Goal: Entertainment & Leisure: Consume media (video, audio)

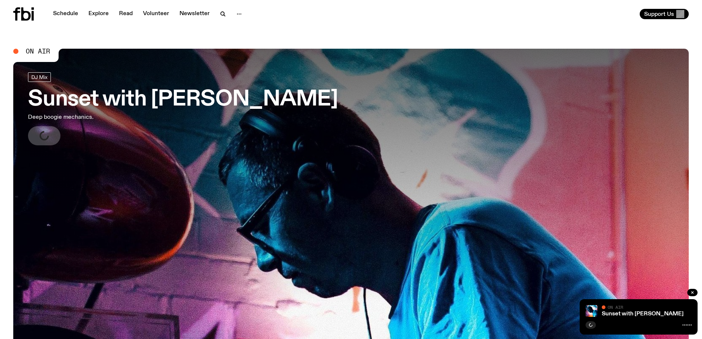
click at [70, 15] on link "Schedule" at bounding box center [66, 14] width 34 height 10
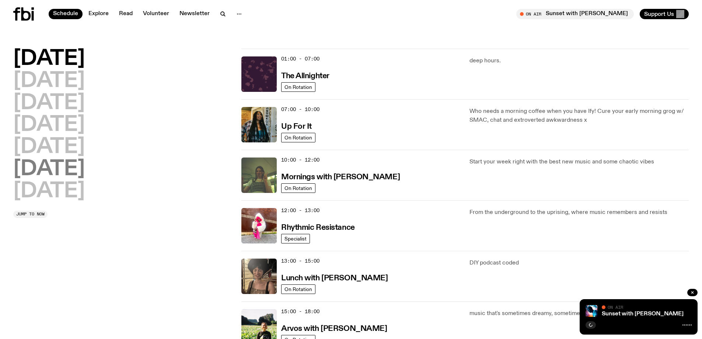
click at [48, 168] on h2 "Saturday" at bounding box center [49, 169] width 72 height 21
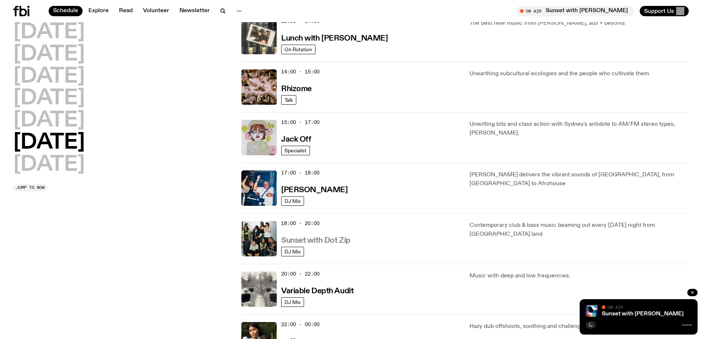
scroll to position [365, 0]
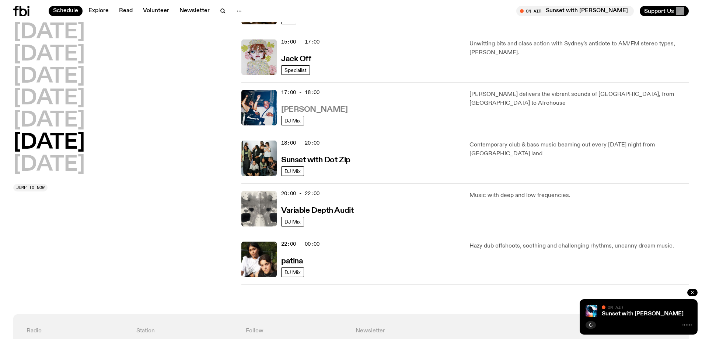
click at [286, 109] on h3 "Yanos" at bounding box center [314, 110] width 66 height 8
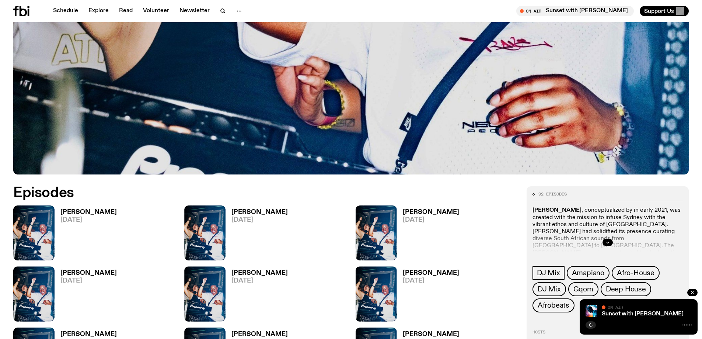
scroll to position [387, 0]
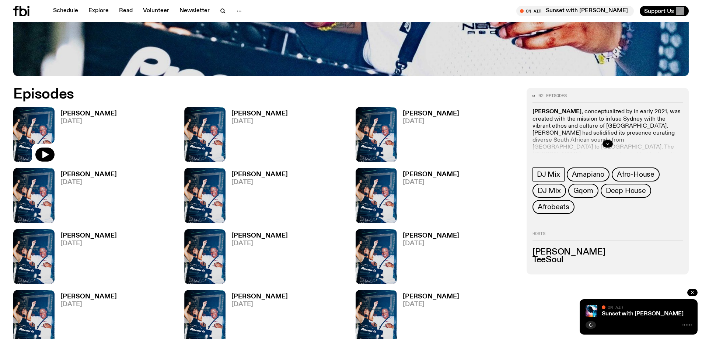
click at [44, 144] on icon at bounding box center [33, 134] width 41 height 55
click at [46, 118] on img at bounding box center [33, 134] width 41 height 55
